Goal: Task Accomplishment & Management: Manage account settings

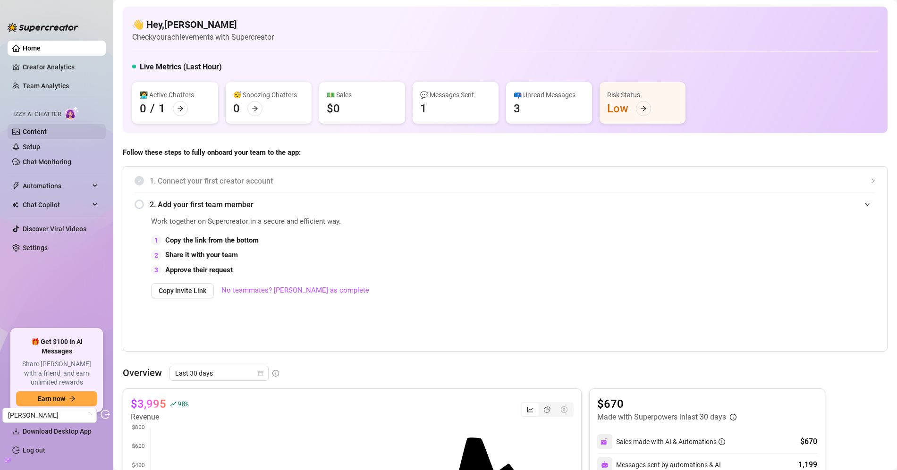
click at [42, 131] on link "Content" at bounding box center [35, 132] width 24 height 8
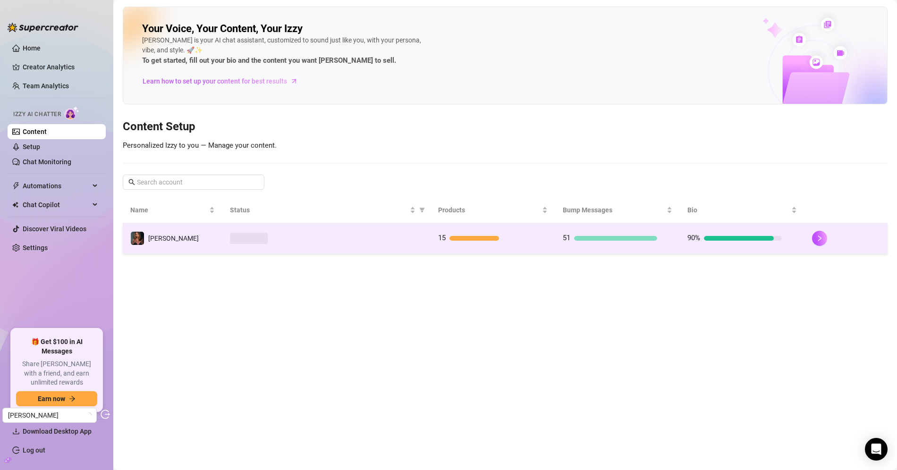
click at [290, 236] on div at bounding box center [326, 238] width 193 height 11
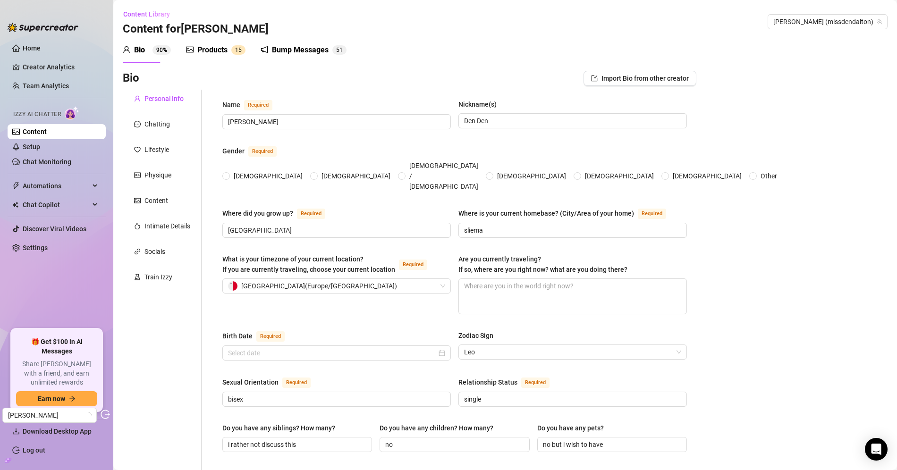
radio input "true"
type input "[DATE]"
click at [221, 44] on div "Products" at bounding box center [212, 49] width 30 height 11
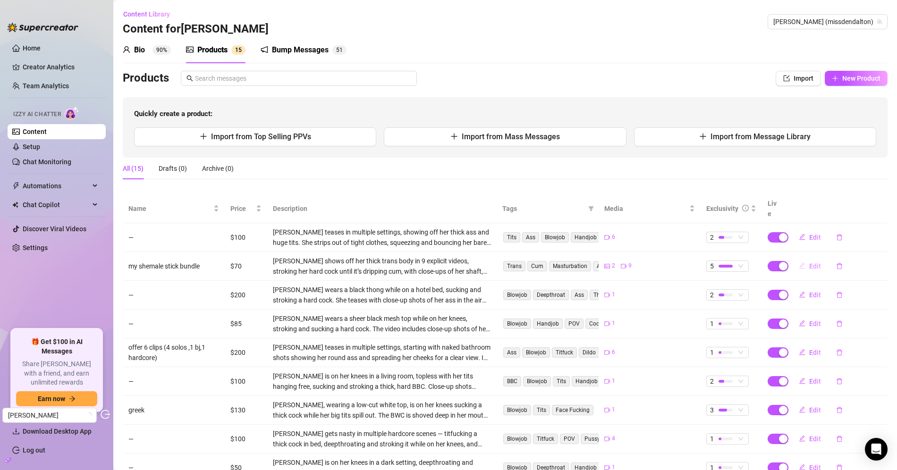
click at [809, 262] on span "Edit" at bounding box center [815, 266] width 12 height 8
type textarea "heres this is my magic stick haha plus using my own hot cream cum to cream my h…"
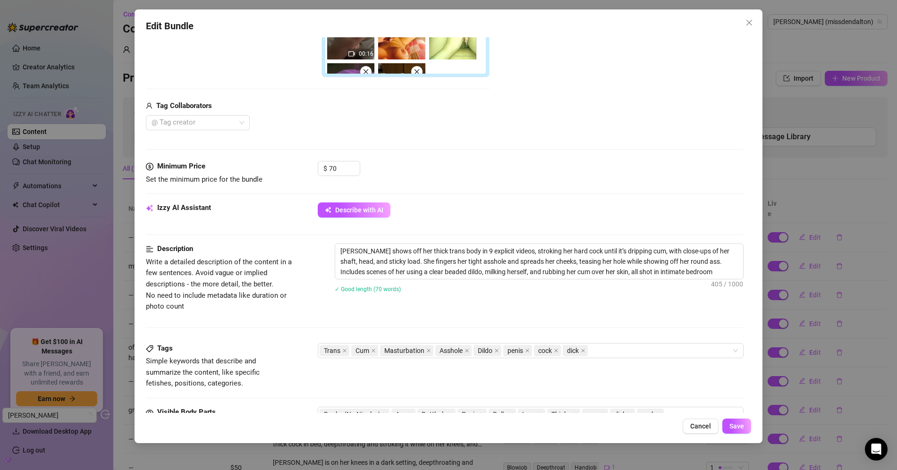
scroll to position [313, 0]
